Goal: Task Accomplishment & Management: Manage account settings

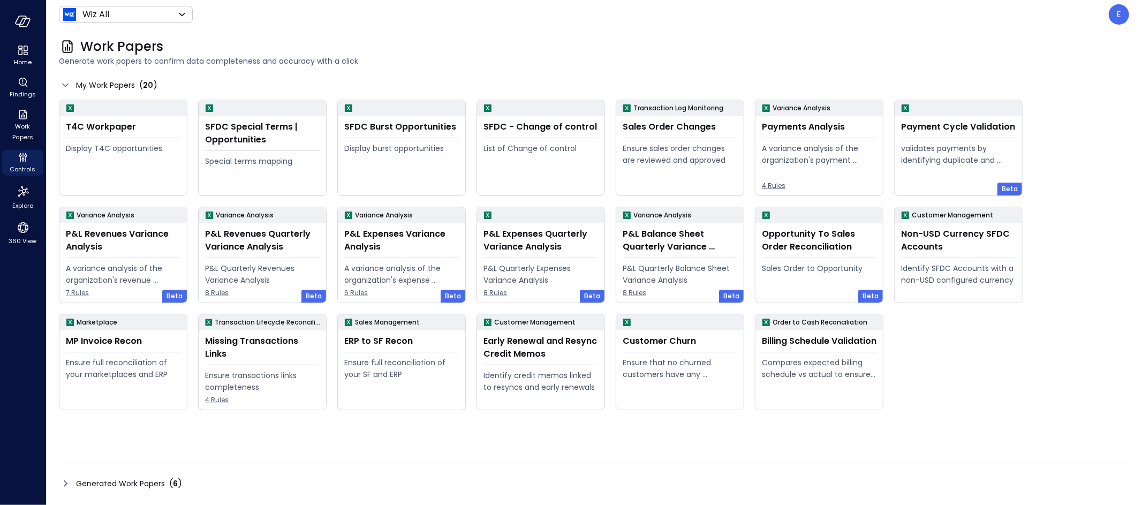
click at [133, 483] on span "Generated Work Papers" at bounding box center [120, 484] width 89 height 12
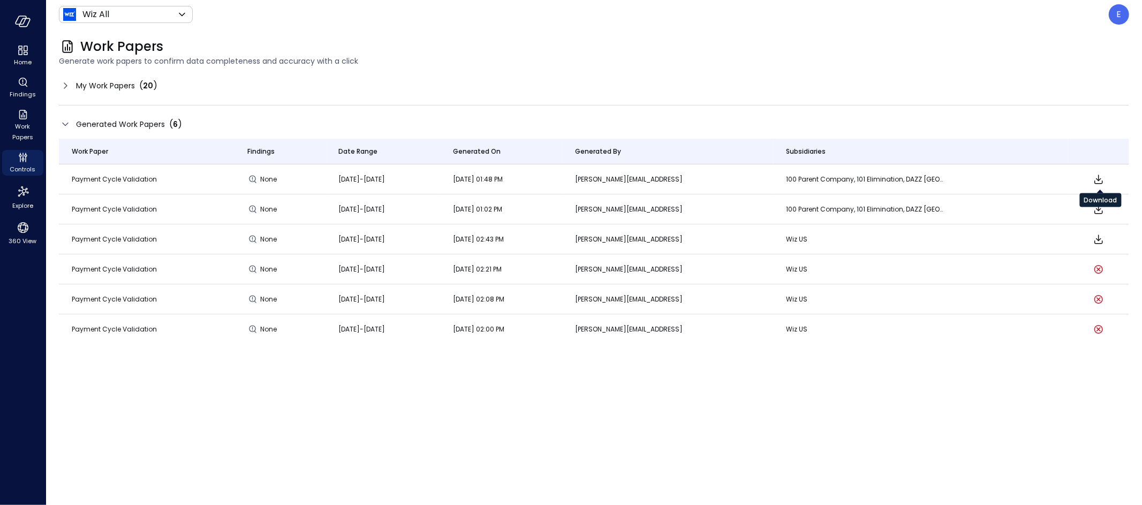
drag, startPoint x: 1100, startPoint y: 176, endPoint x: 1101, endPoint y: 185, distance: 9.2
click at [1100, 176] on icon "Download" at bounding box center [1099, 179] width 9 height 9
click at [1122, 13] on div "E" at bounding box center [1119, 14] width 20 height 20
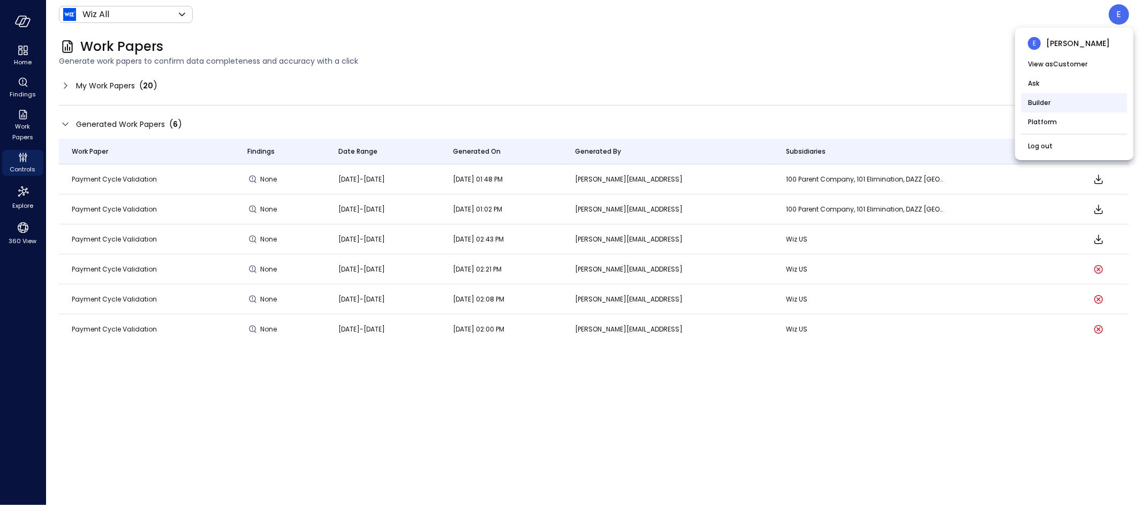
click at [1059, 103] on li "Builder" at bounding box center [1075, 102] width 106 height 19
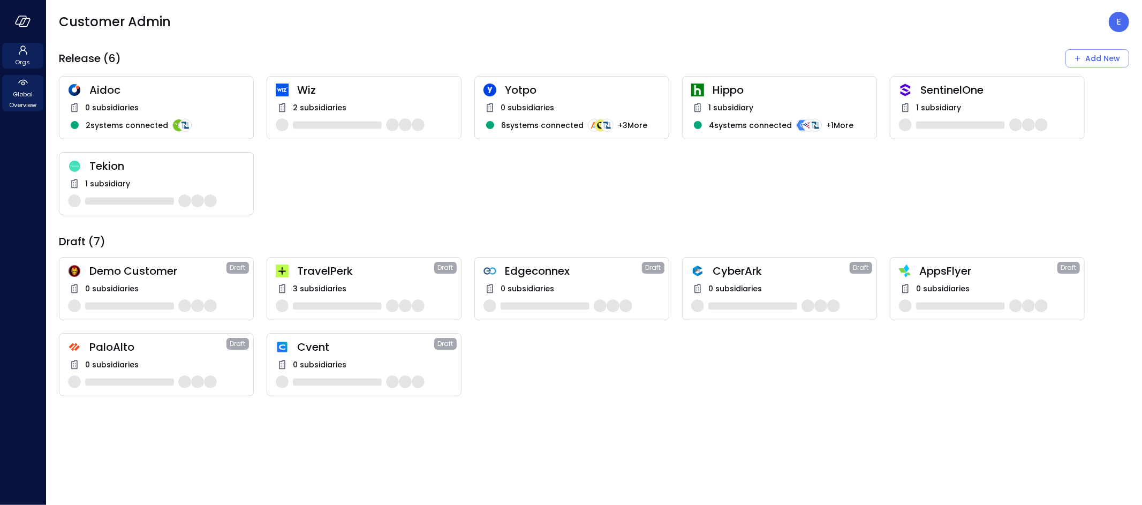
click at [25, 97] on span "Global Overview" at bounding box center [22, 99] width 33 height 21
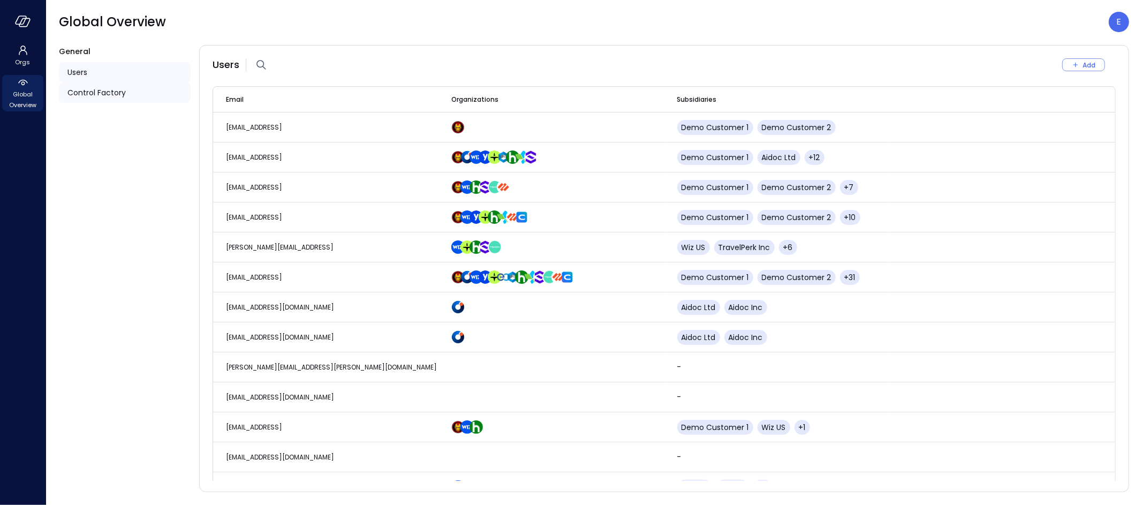
click at [108, 91] on span "Control Factory" at bounding box center [96, 93] width 58 height 12
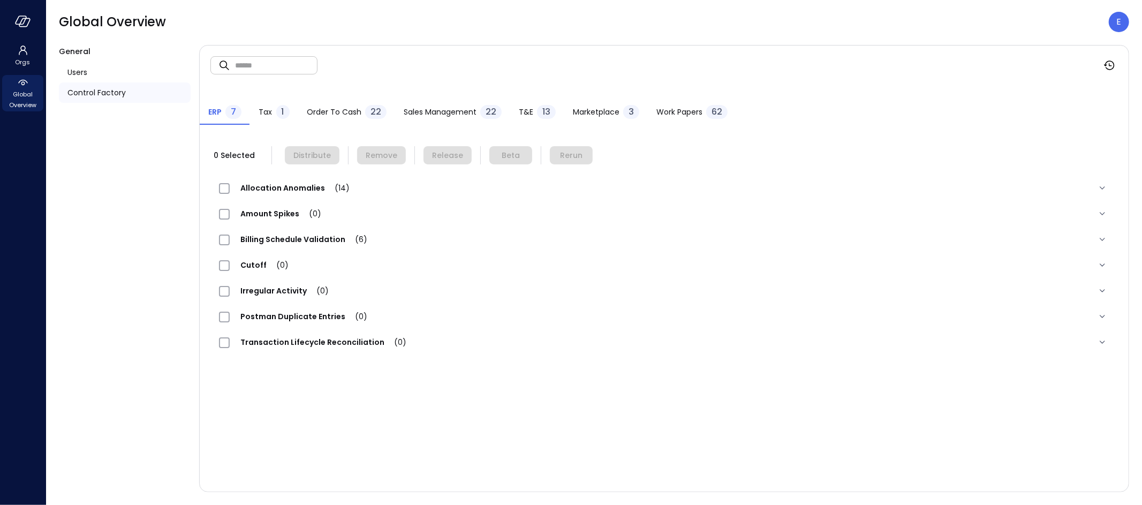
click at [665, 105] on div "Work Papers 62" at bounding box center [692, 113] width 71 height 16
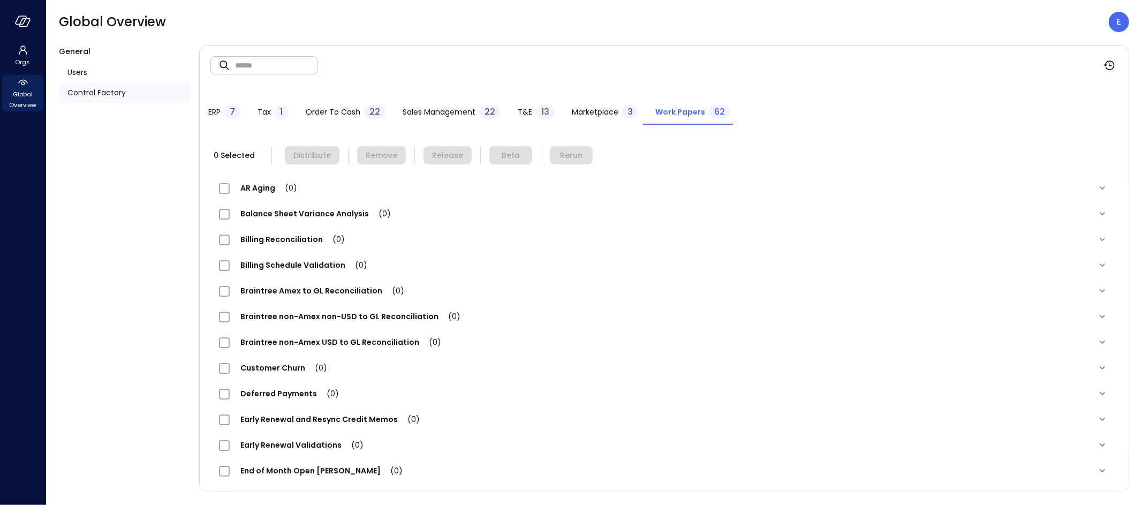
scroll to position [279, 0]
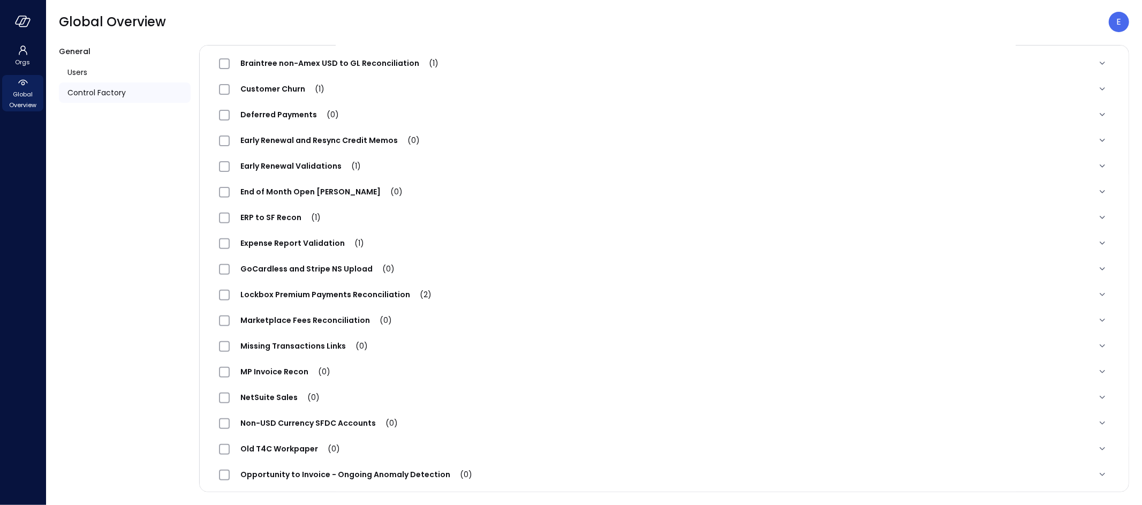
click at [329, 262] on div "GoCardless and Stripe NS Upload (0)" at bounding box center [312, 268] width 186 height 13
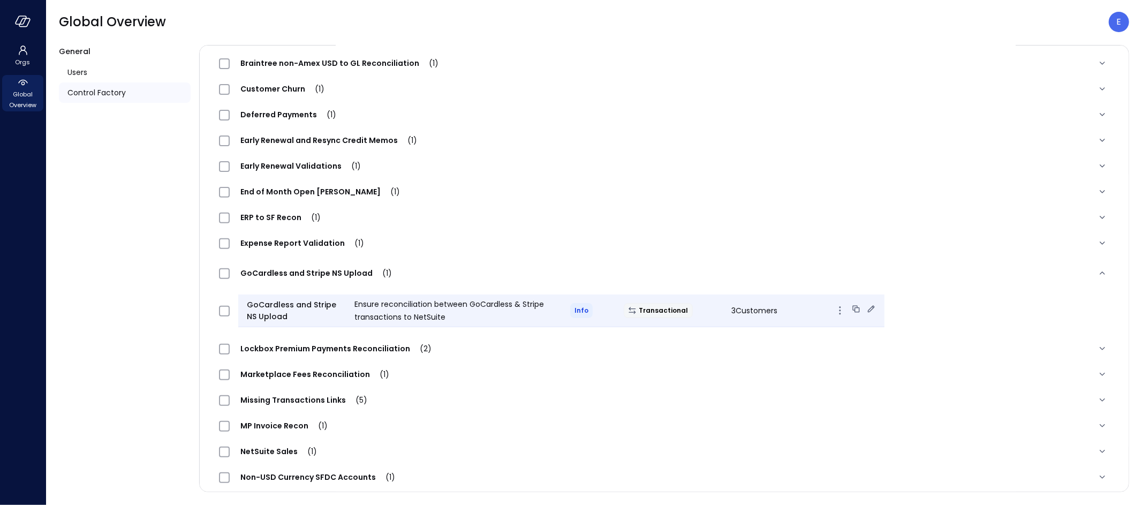
click at [868, 309] on icon at bounding box center [871, 308] width 7 height 7
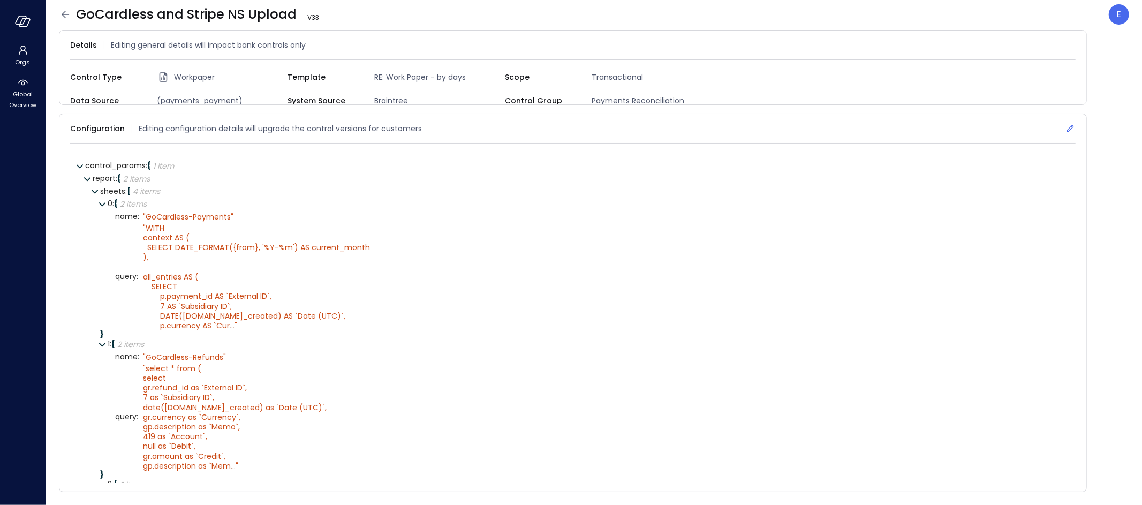
click at [1071, 125] on icon at bounding box center [1070, 128] width 11 height 11
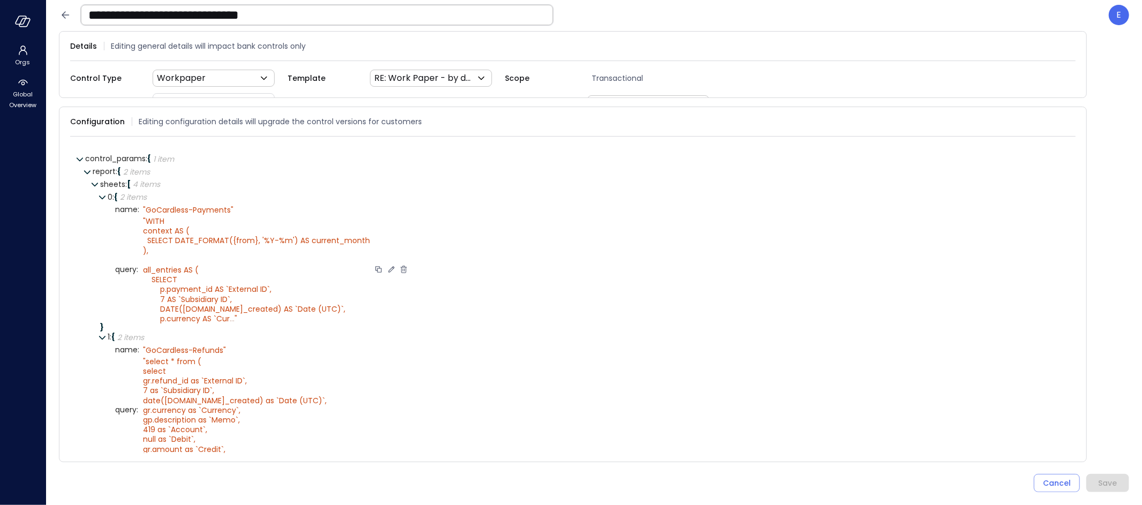
click at [388, 266] on icon at bounding box center [391, 269] width 6 height 6
